Goal: Information Seeking & Learning: Learn about a topic

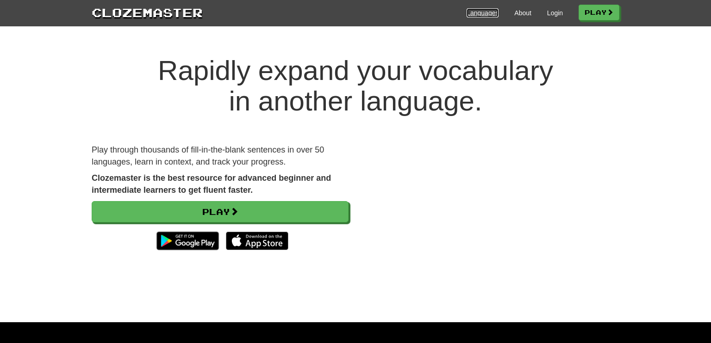
click at [472, 14] on link "Languages" at bounding box center [482, 12] width 32 height 9
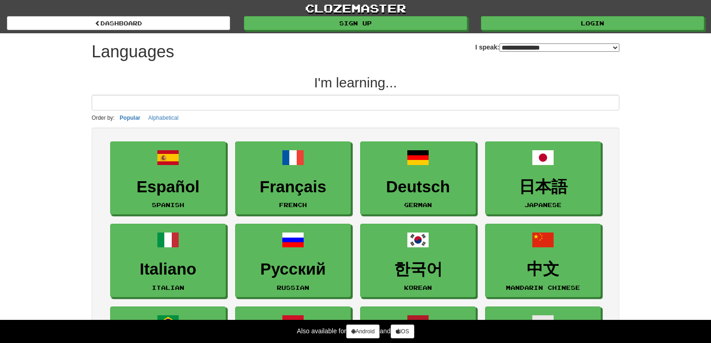
select select "*******"
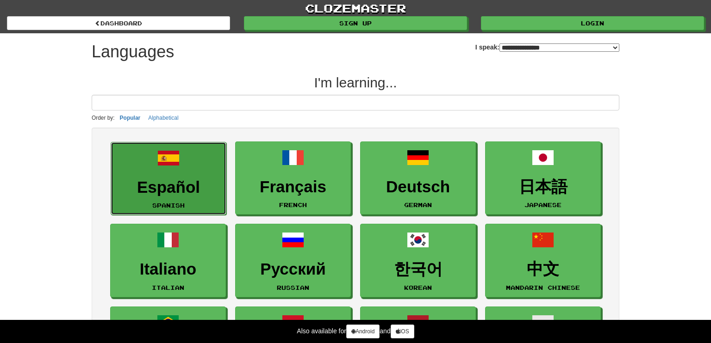
click at [168, 169] on link "Español Spanish" at bounding box center [169, 179] width 116 height 74
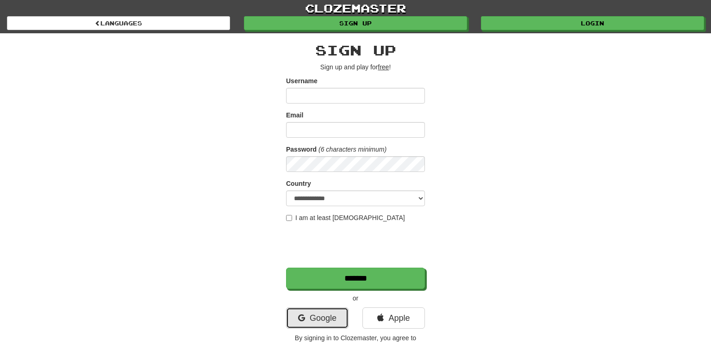
click at [334, 317] on link "Google" at bounding box center [317, 318] width 62 height 21
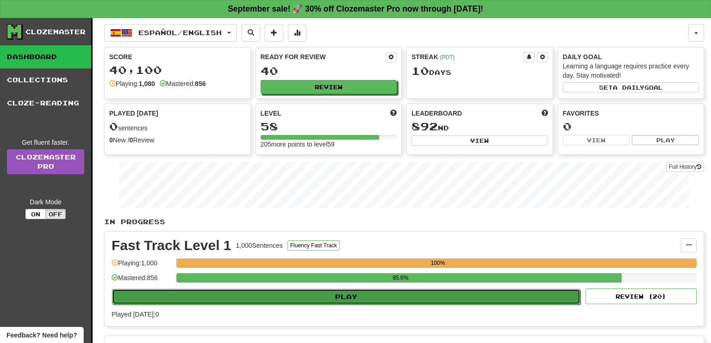
click at [347, 296] on button "Play" at bounding box center [346, 297] width 468 height 16
select select "**"
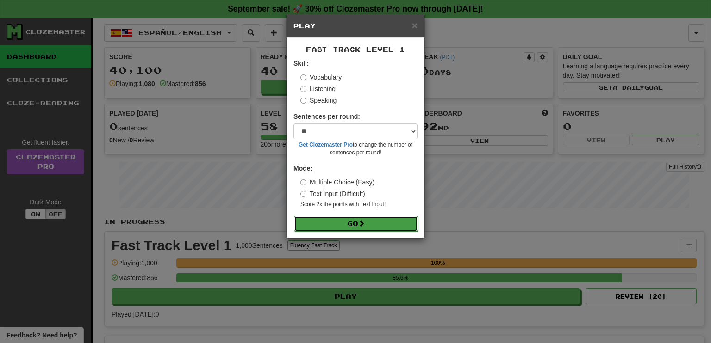
click at [348, 224] on button "Go" at bounding box center [356, 224] width 124 height 16
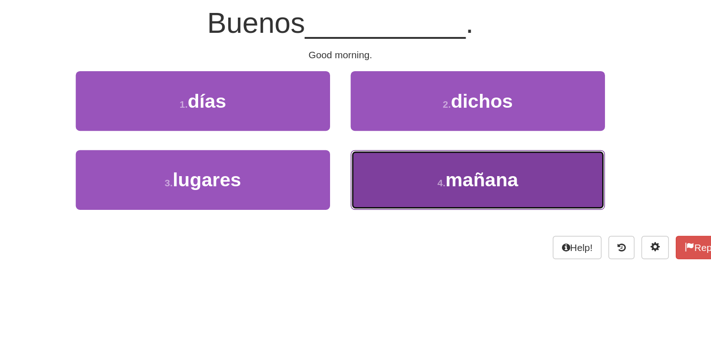
click at [432, 208] on span "mañana" at bounding box center [450, 210] width 49 height 14
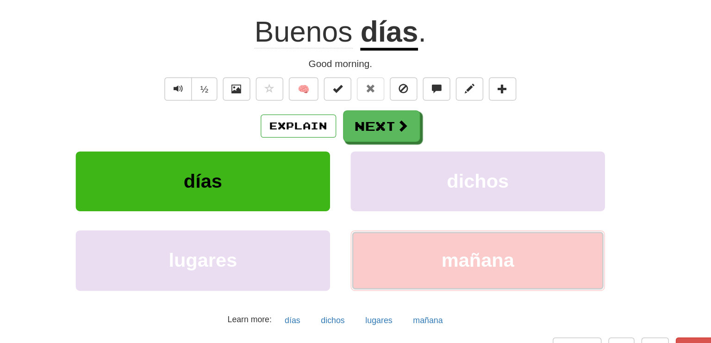
scroll to position [6, 0]
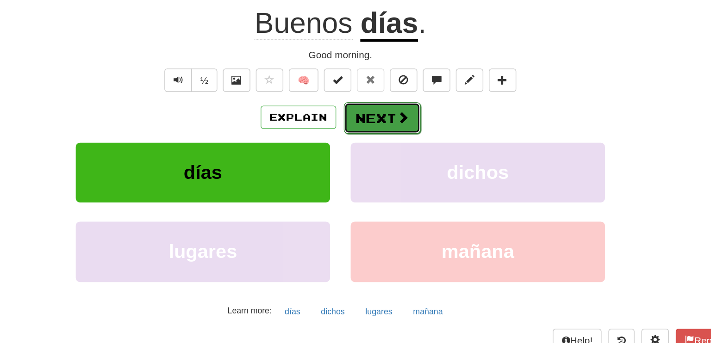
click at [375, 168] on button "Next" at bounding box center [384, 167] width 52 height 21
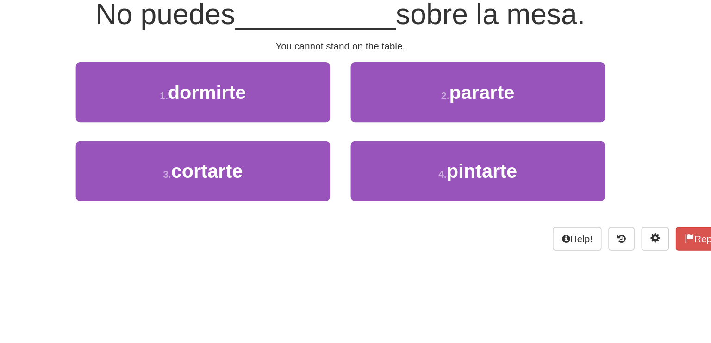
scroll to position [0, 0]
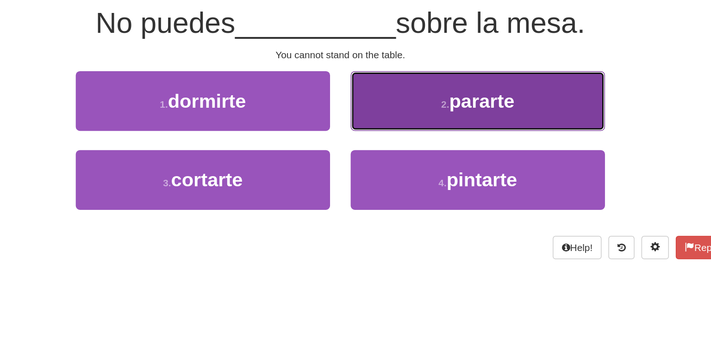
click at [425, 161] on small "2 ." at bounding box center [426, 158] width 6 height 7
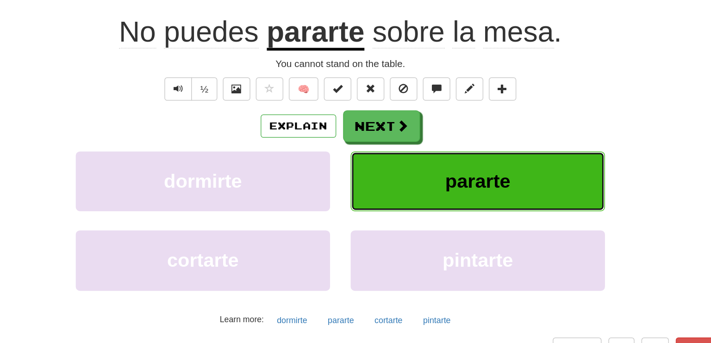
scroll to position [6, 0]
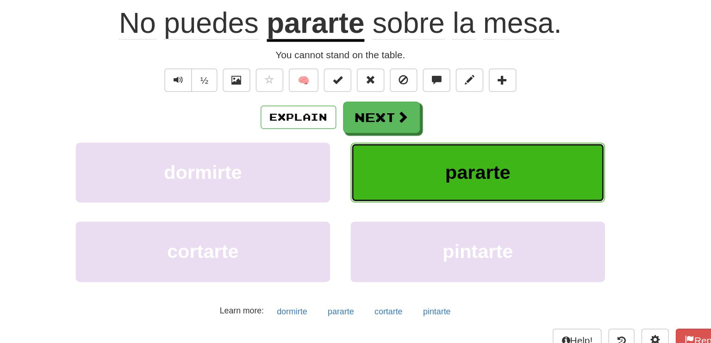
click at [445, 198] on span "pararte" at bounding box center [448, 205] width 44 height 14
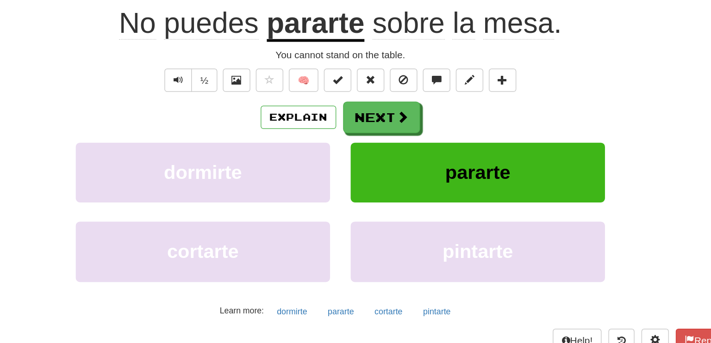
scroll to position [0, 0]
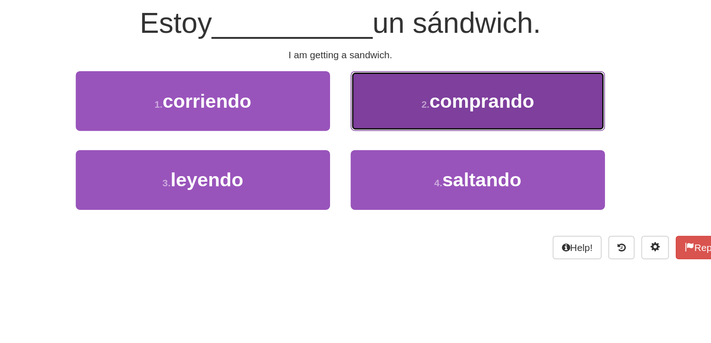
click at [467, 173] on button "2 . comprando" at bounding box center [447, 156] width 171 height 40
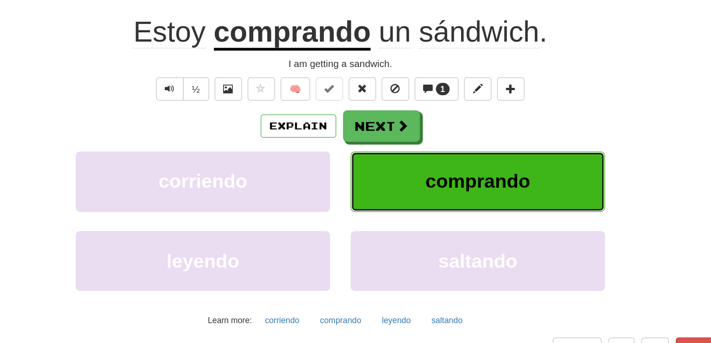
scroll to position [6, 0]
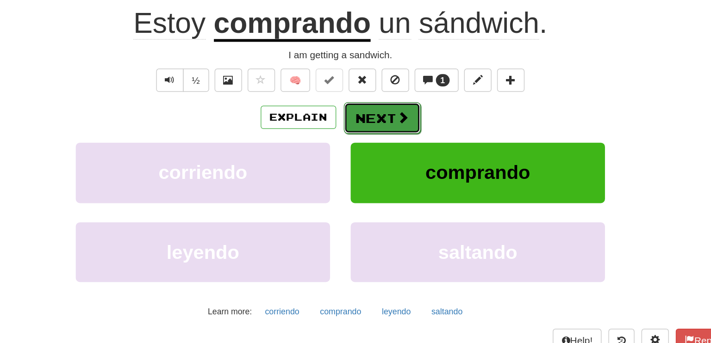
click at [394, 163] on span at bounding box center [397, 167] width 8 height 8
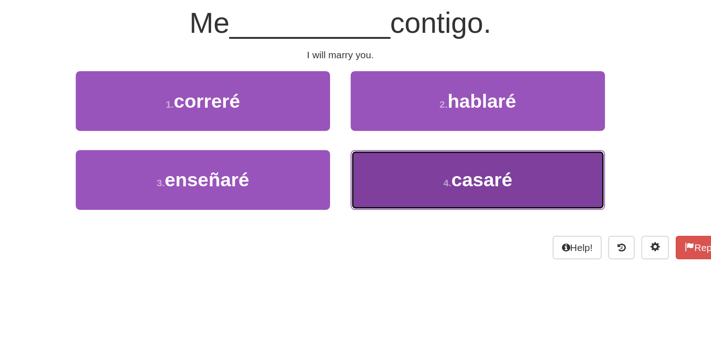
click at [441, 203] on span "casaré" at bounding box center [450, 210] width 41 height 14
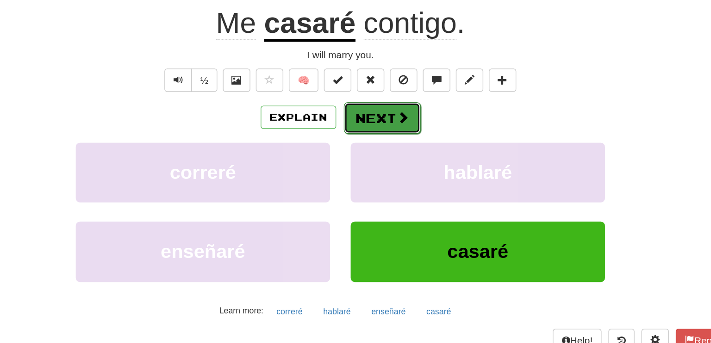
click at [385, 166] on button "Next" at bounding box center [384, 167] width 52 height 21
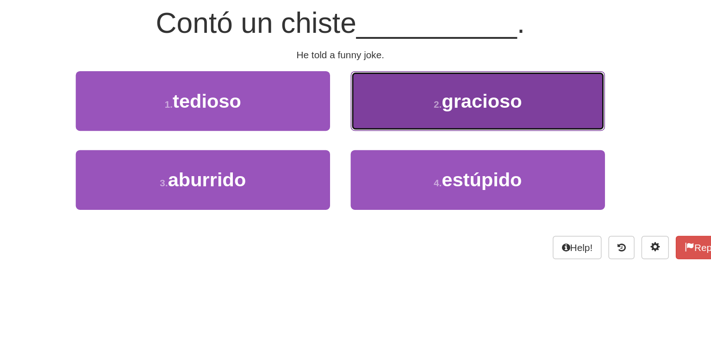
click at [420, 164] on button "2 . gracioso" at bounding box center [447, 156] width 171 height 40
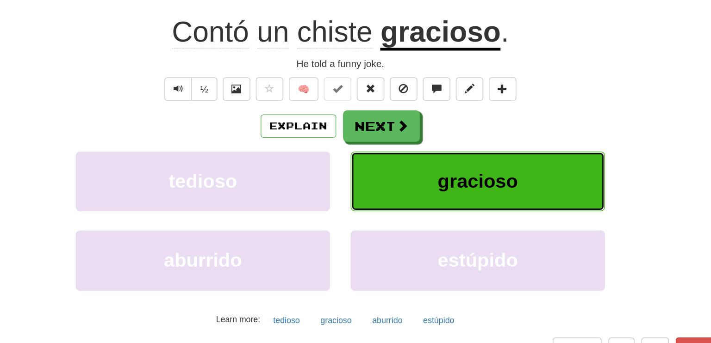
scroll to position [6, 0]
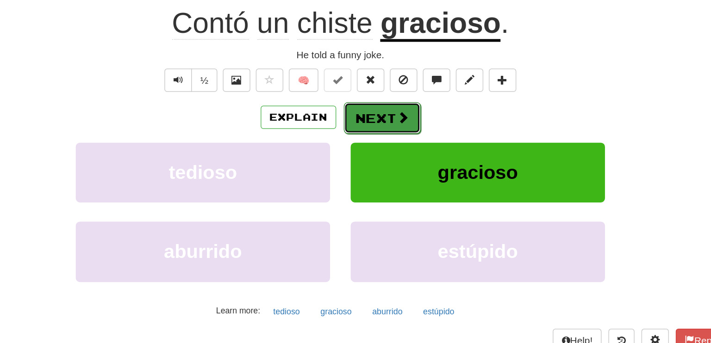
click at [396, 166] on span at bounding box center [397, 167] width 8 height 8
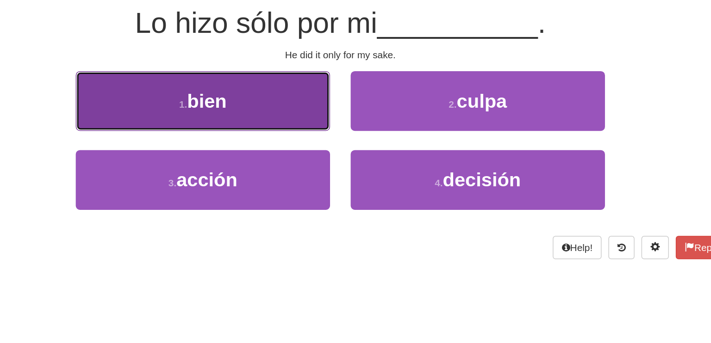
click at [262, 159] on span "bien" at bounding box center [265, 156] width 27 height 14
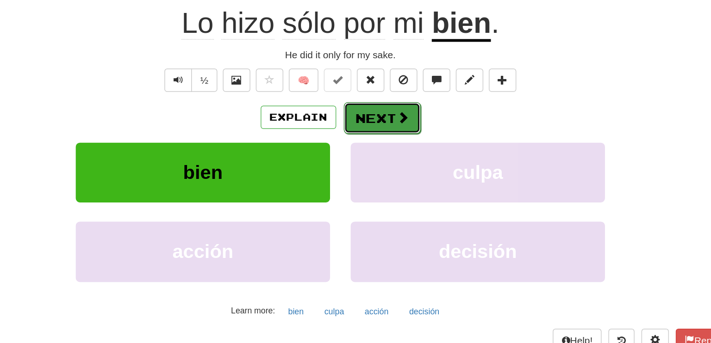
click at [371, 162] on button "Next" at bounding box center [384, 167] width 52 height 21
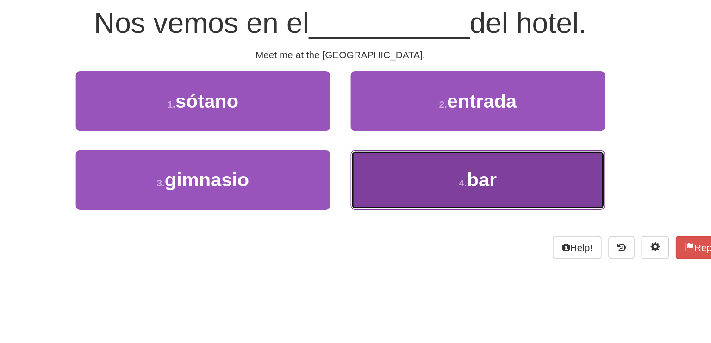
click at [463, 211] on button "4 . bar" at bounding box center [447, 210] width 171 height 40
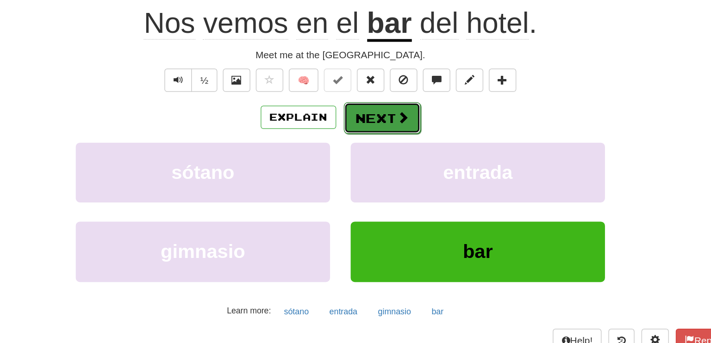
click at [383, 165] on button "Next" at bounding box center [384, 167] width 52 height 21
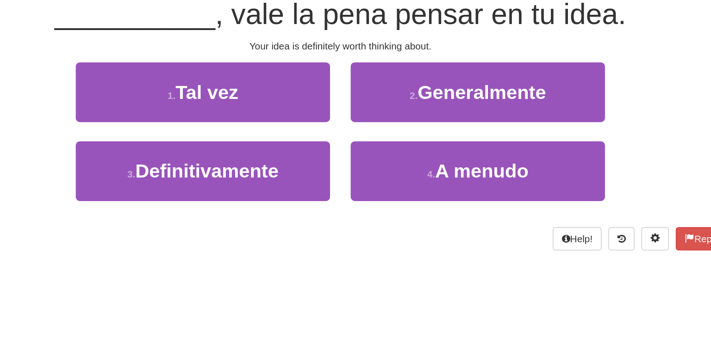
scroll to position [0, 0]
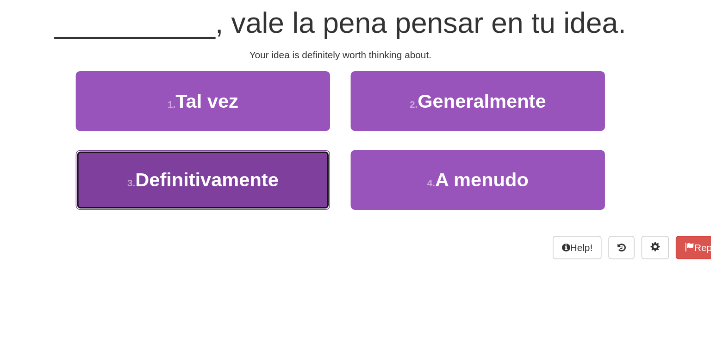
click at [282, 203] on span "Definitivamente" at bounding box center [265, 210] width 97 height 14
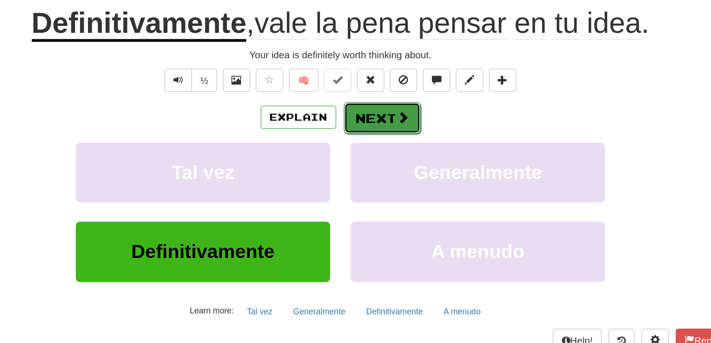
click at [386, 170] on button "Next" at bounding box center [384, 167] width 52 height 21
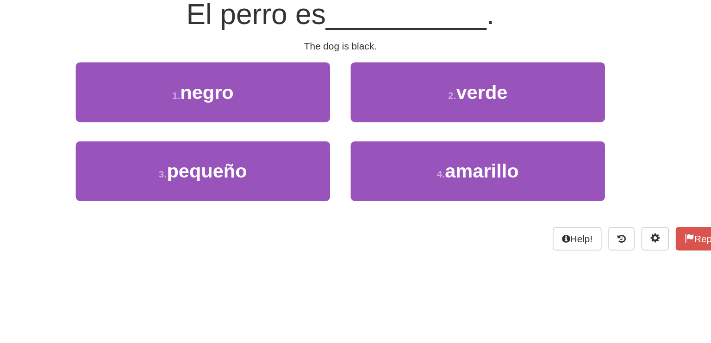
scroll to position [0, 0]
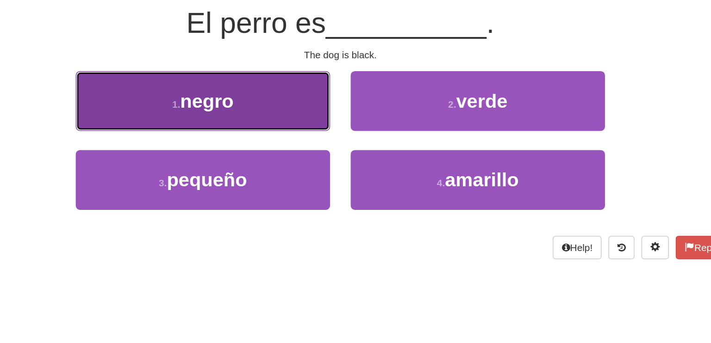
click at [309, 171] on button "1 . negro" at bounding box center [262, 156] width 171 height 40
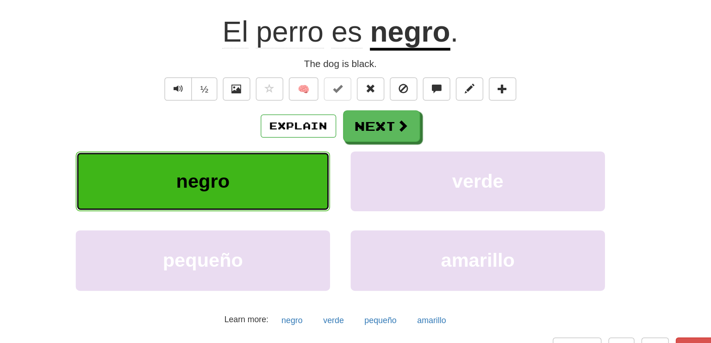
scroll to position [6, 0]
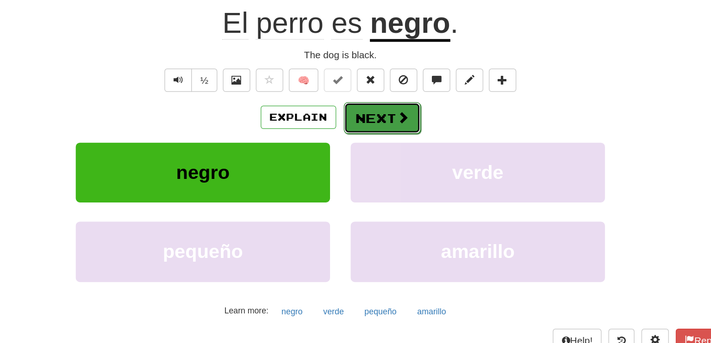
click at [376, 167] on button "Next" at bounding box center [384, 167] width 52 height 21
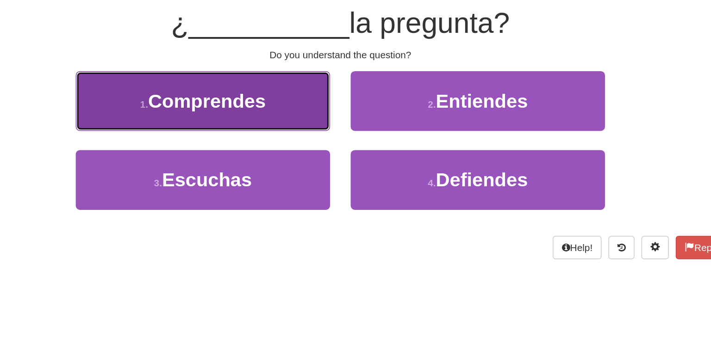
click at [318, 160] on button "1 . Comprendes" at bounding box center [262, 156] width 171 height 40
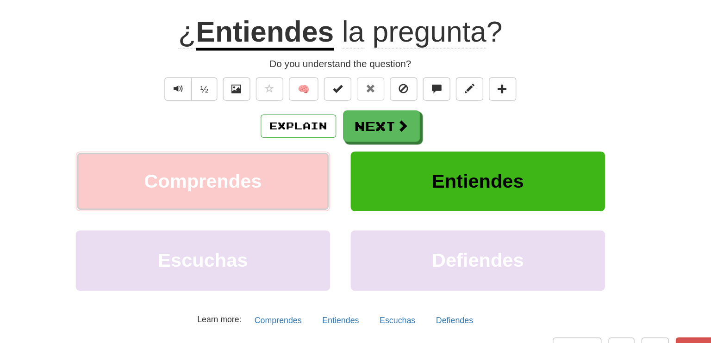
scroll to position [6, 0]
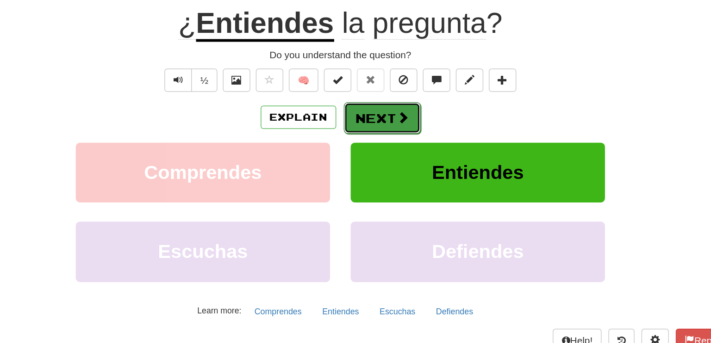
click at [361, 165] on button "Next" at bounding box center [384, 167] width 52 height 21
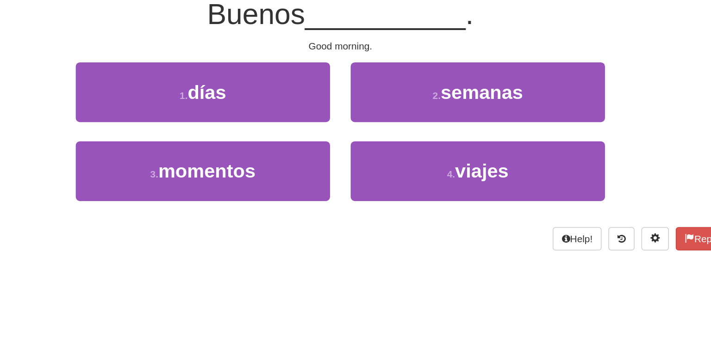
scroll to position [0, 0]
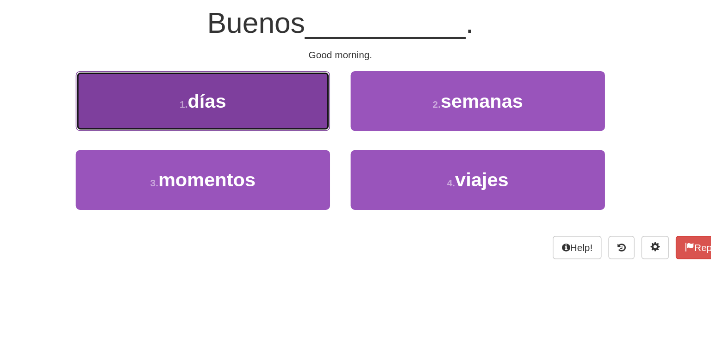
click at [253, 153] on span "días" at bounding box center [266, 156] width 26 height 14
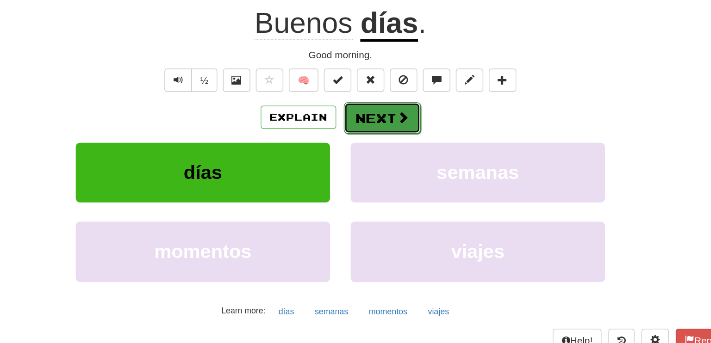
click at [384, 167] on button "Next" at bounding box center [384, 167] width 52 height 21
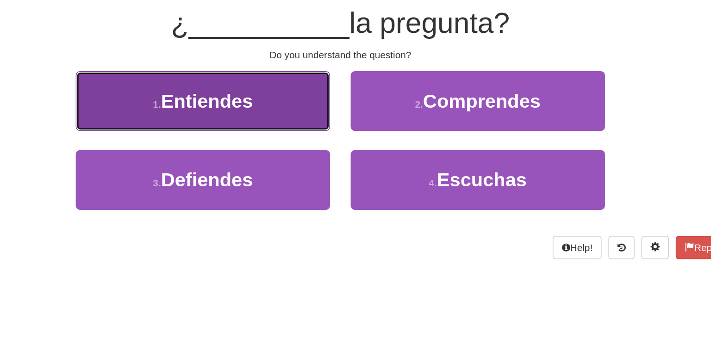
click at [295, 161] on span "Entiendes" at bounding box center [266, 156] width 62 height 14
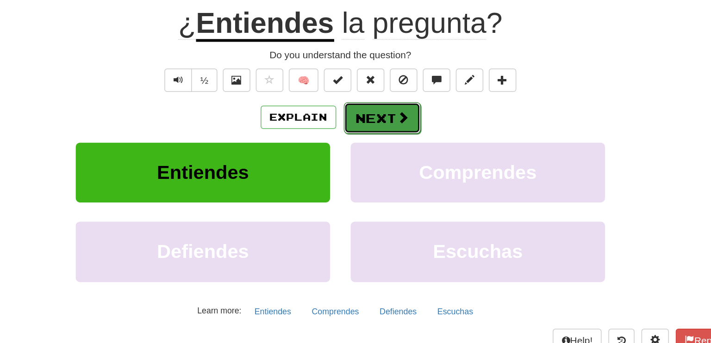
click at [388, 163] on button "Next" at bounding box center [384, 167] width 52 height 21
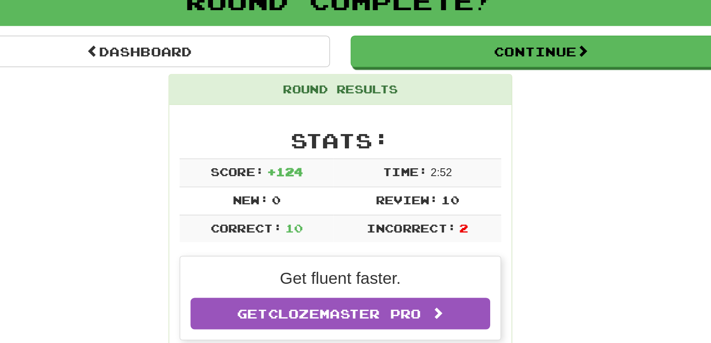
scroll to position [46, 0]
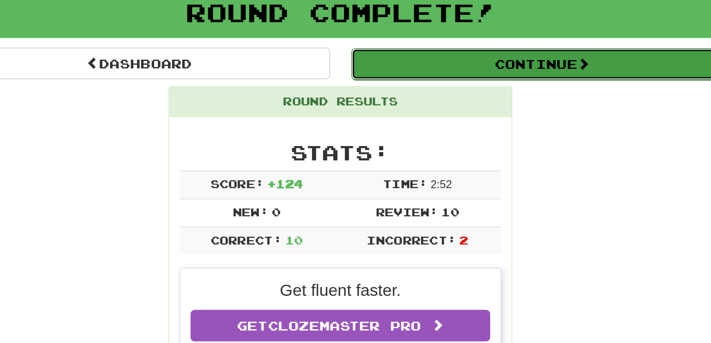
click at [488, 53] on button "Continue" at bounding box center [491, 55] width 257 height 21
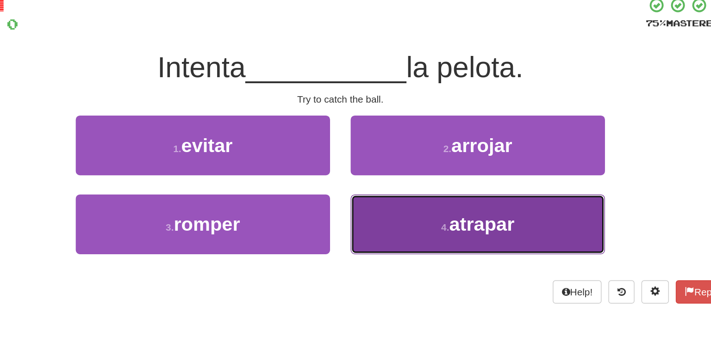
click at [477, 157] on button "4 . [GEOGRAPHIC_DATA]" at bounding box center [447, 163] width 171 height 40
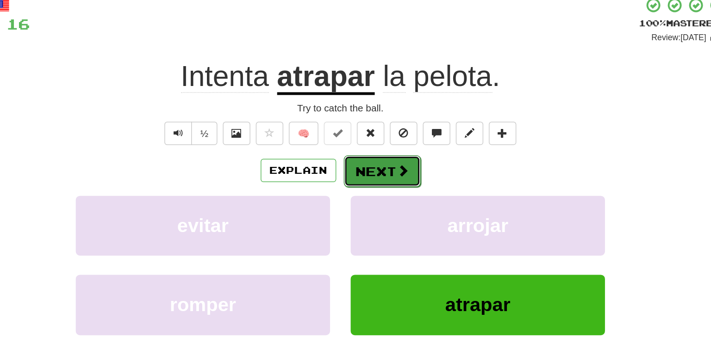
click at [378, 127] on button "Next" at bounding box center [384, 127] width 52 height 21
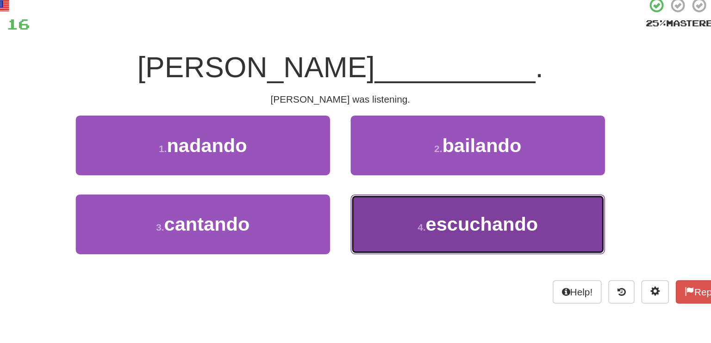
click at [426, 161] on span "escuchando" at bounding box center [450, 163] width 75 height 14
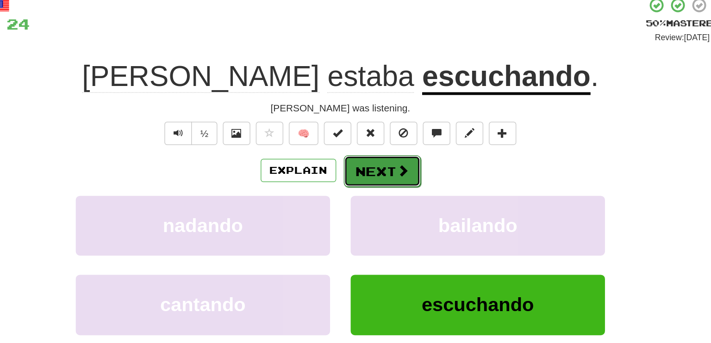
click at [396, 123] on span at bounding box center [397, 127] width 8 height 8
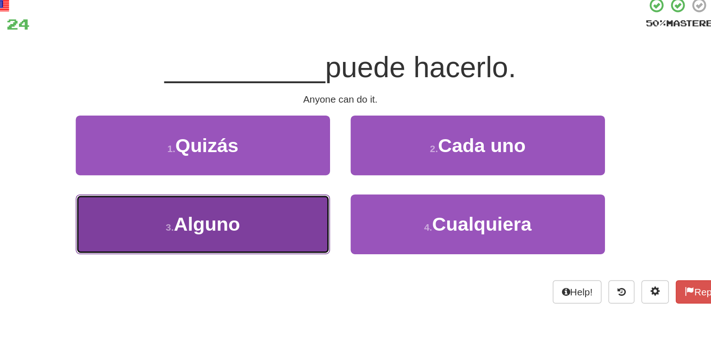
click at [314, 154] on button "3 . [GEOGRAPHIC_DATA]" at bounding box center [262, 163] width 171 height 40
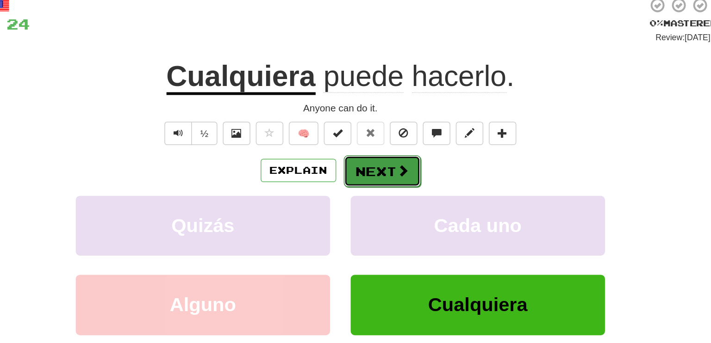
click at [373, 131] on button "Next" at bounding box center [384, 127] width 52 height 21
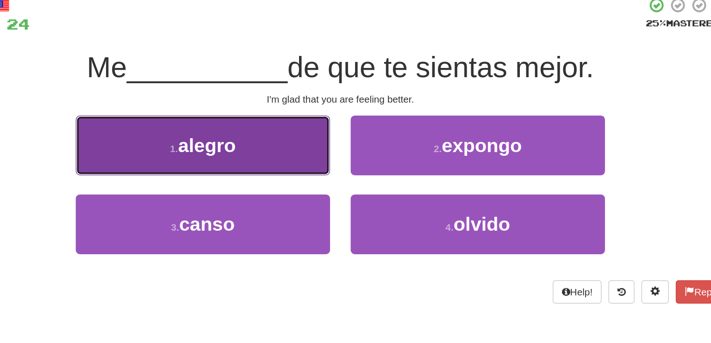
click at [276, 114] on span "alegro" at bounding box center [265, 110] width 39 height 14
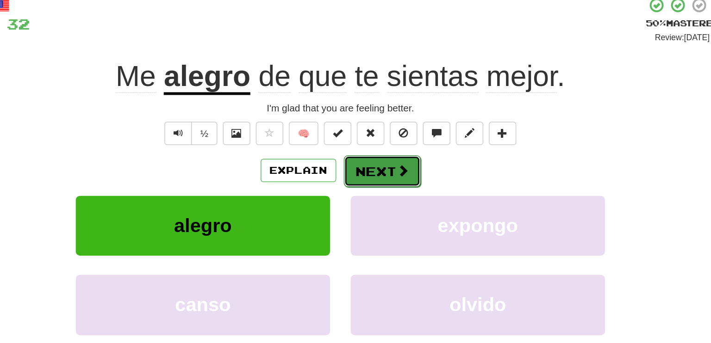
click at [387, 124] on button "Next" at bounding box center [384, 127] width 52 height 21
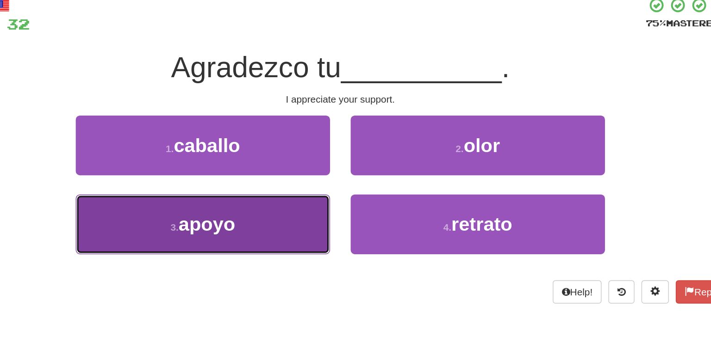
click at [285, 154] on button "3 . apoyo" at bounding box center [262, 163] width 171 height 40
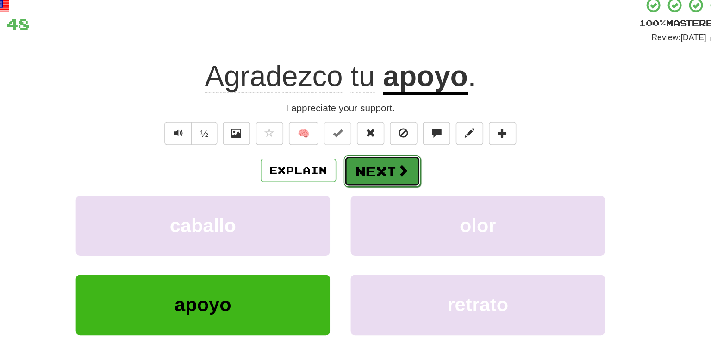
click at [393, 128] on span at bounding box center [397, 127] width 8 height 8
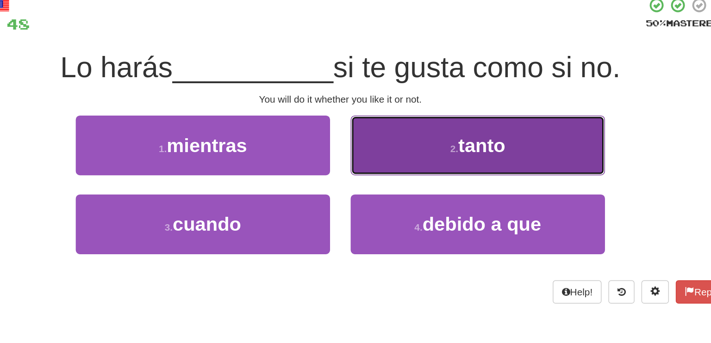
click at [432, 105] on button "2 . tanto" at bounding box center [447, 110] width 171 height 40
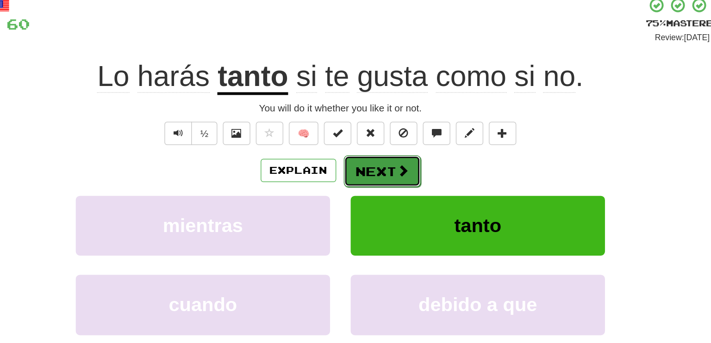
click at [395, 124] on span at bounding box center [397, 127] width 8 height 8
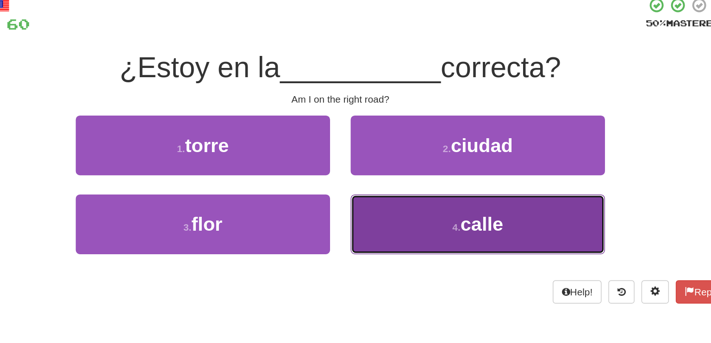
click at [456, 168] on span "calle" at bounding box center [450, 163] width 29 height 14
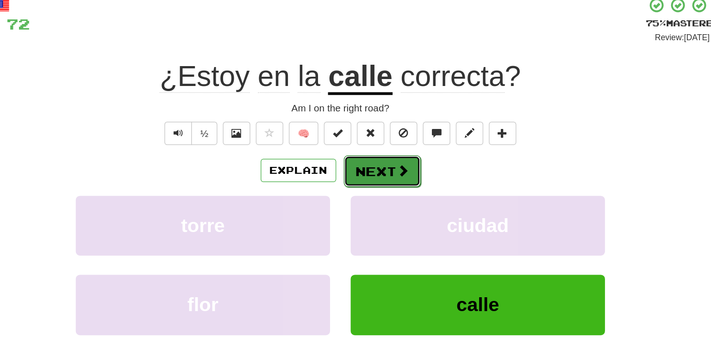
click at [390, 123] on button "Next" at bounding box center [384, 127] width 52 height 21
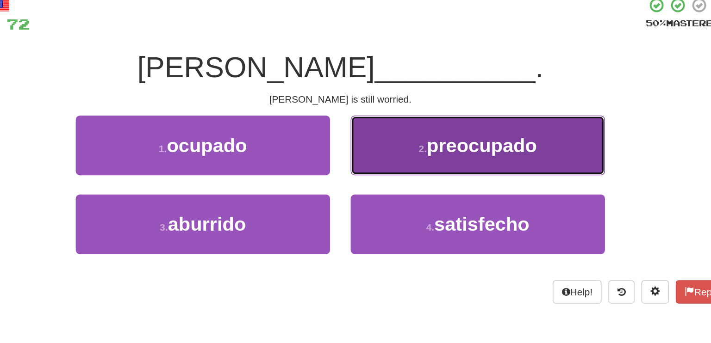
click at [417, 117] on button "2 . preocupado" at bounding box center [447, 110] width 171 height 40
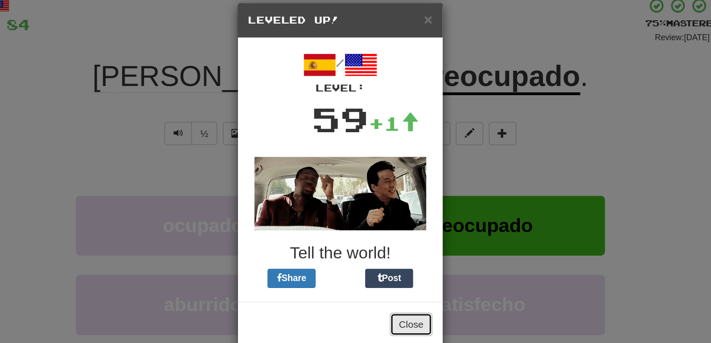
click at [406, 229] on button "Close" at bounding box center [403, 231] width 29 height 16
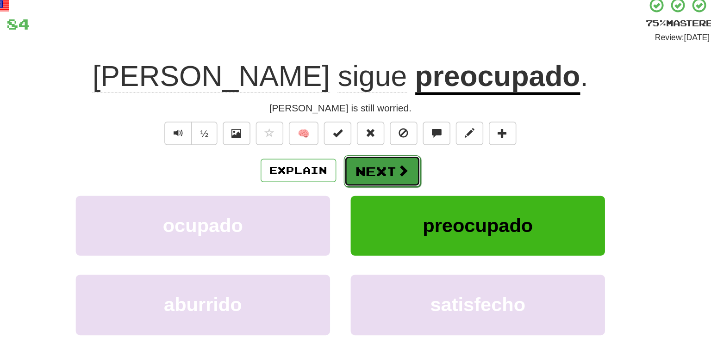
click at [376, 123] on button "Next" at bounding box center [384, 127] width 52 height 21
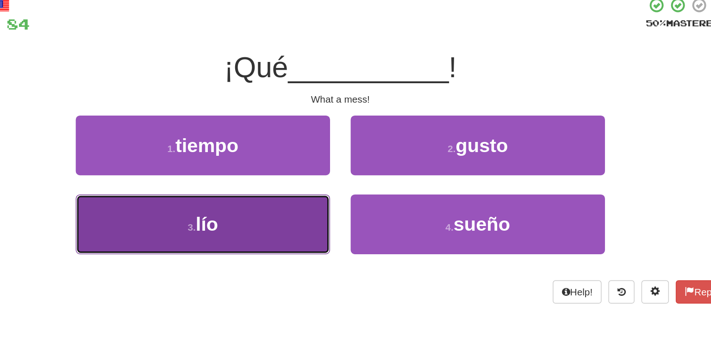
click at [281, 172] on button "3 . lío" at bounding box center [262, 163] width 171 height 40
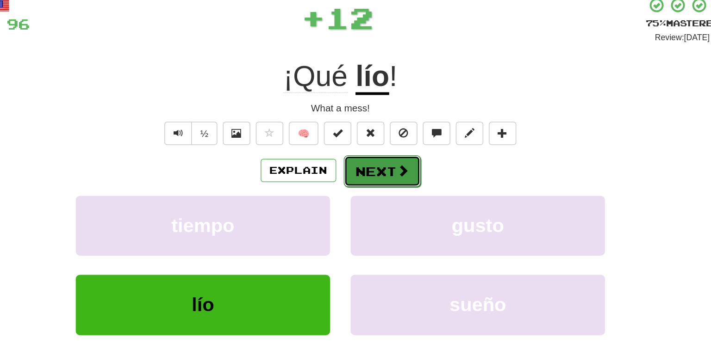
click at [399, 132] on button "Next" at bounding box center [384, 127] width 52 height 21
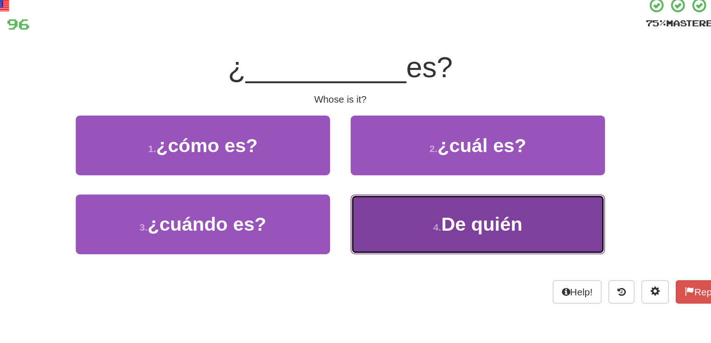
click at [451, 159] on span "De quién" at bounding box center [450, 163] width 55 height 14
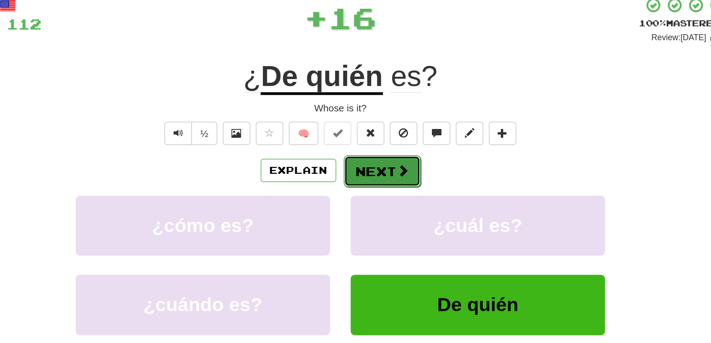
click at [368, 130] on button "Next" at bounding box center [384, 127] width 52 height 21
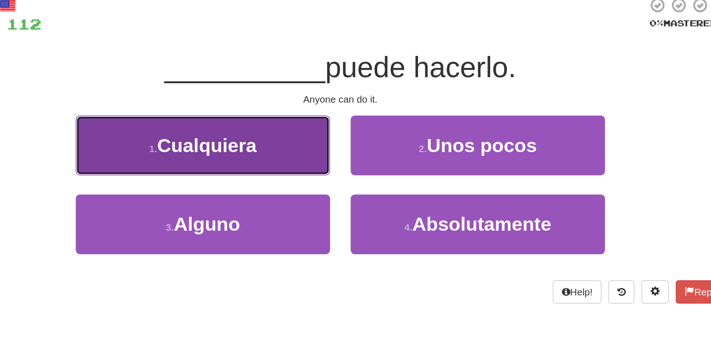
click at [281, 112] on span "Cualquiera" at bounding box center [265, 110] width 67 height 14
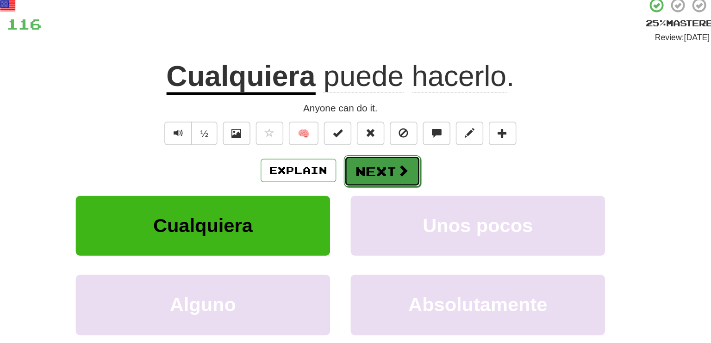
click at [371, 124] on button "Next" at bounding box center [384, 127] width 52 height 21
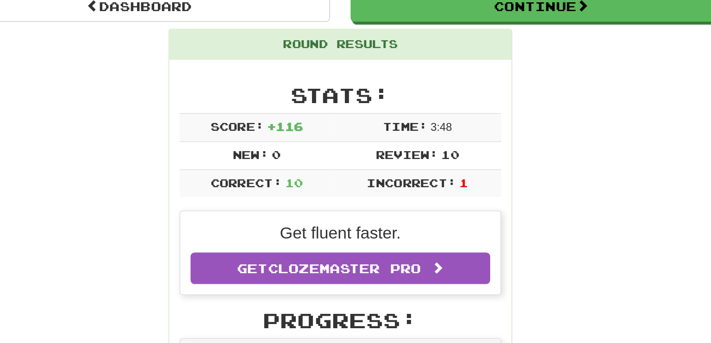
scroll to position [87, 0]
